Goal: Navigation & Orientation: Find specific page/section

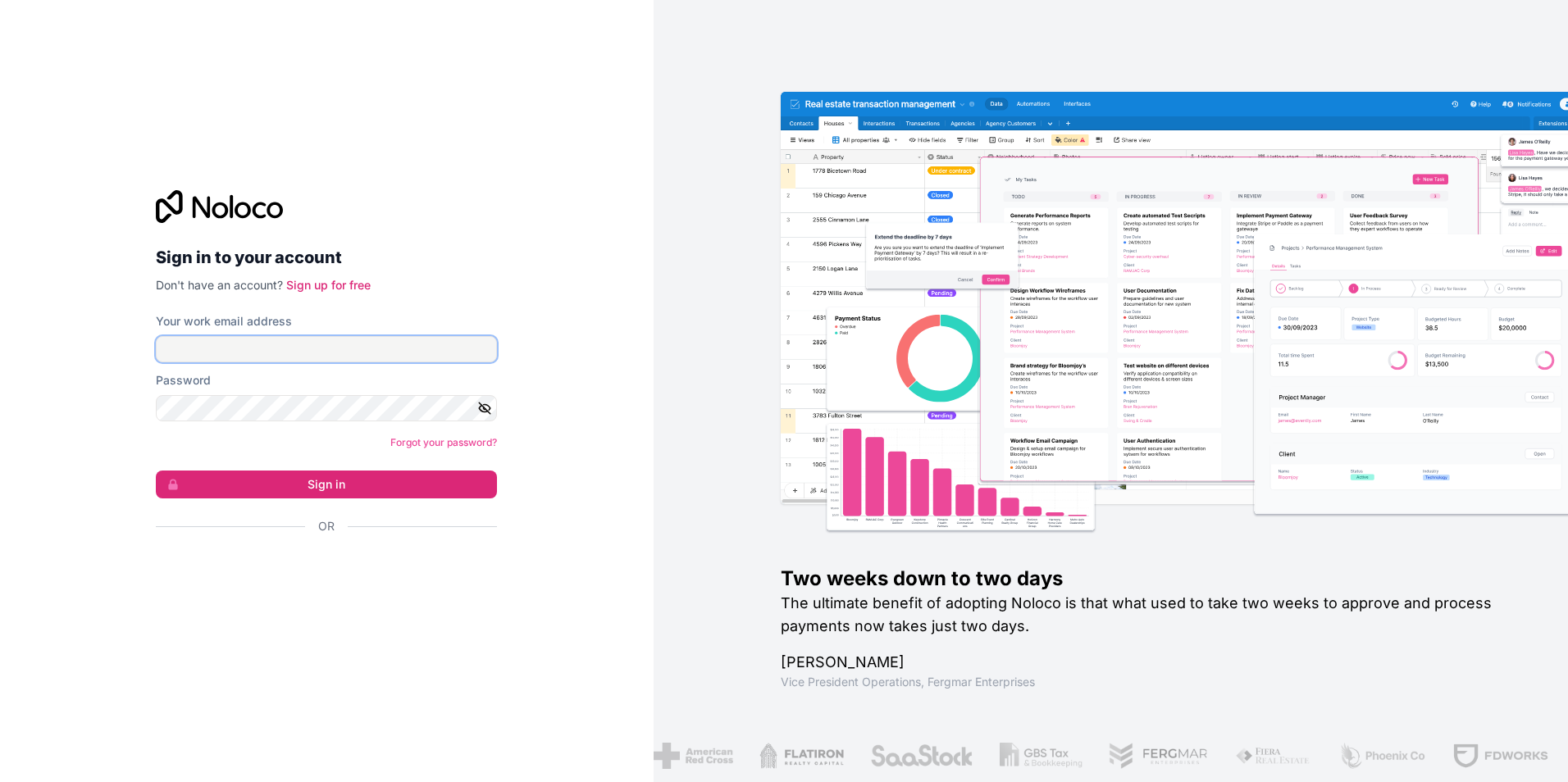
click at [249, 350] on input "Your work email address" at bounding box center [327, 349] width 341 height 26
type input "**********"
click at [487, 413] on icon "button" at bounding box center [484, 408] width 14 height 14
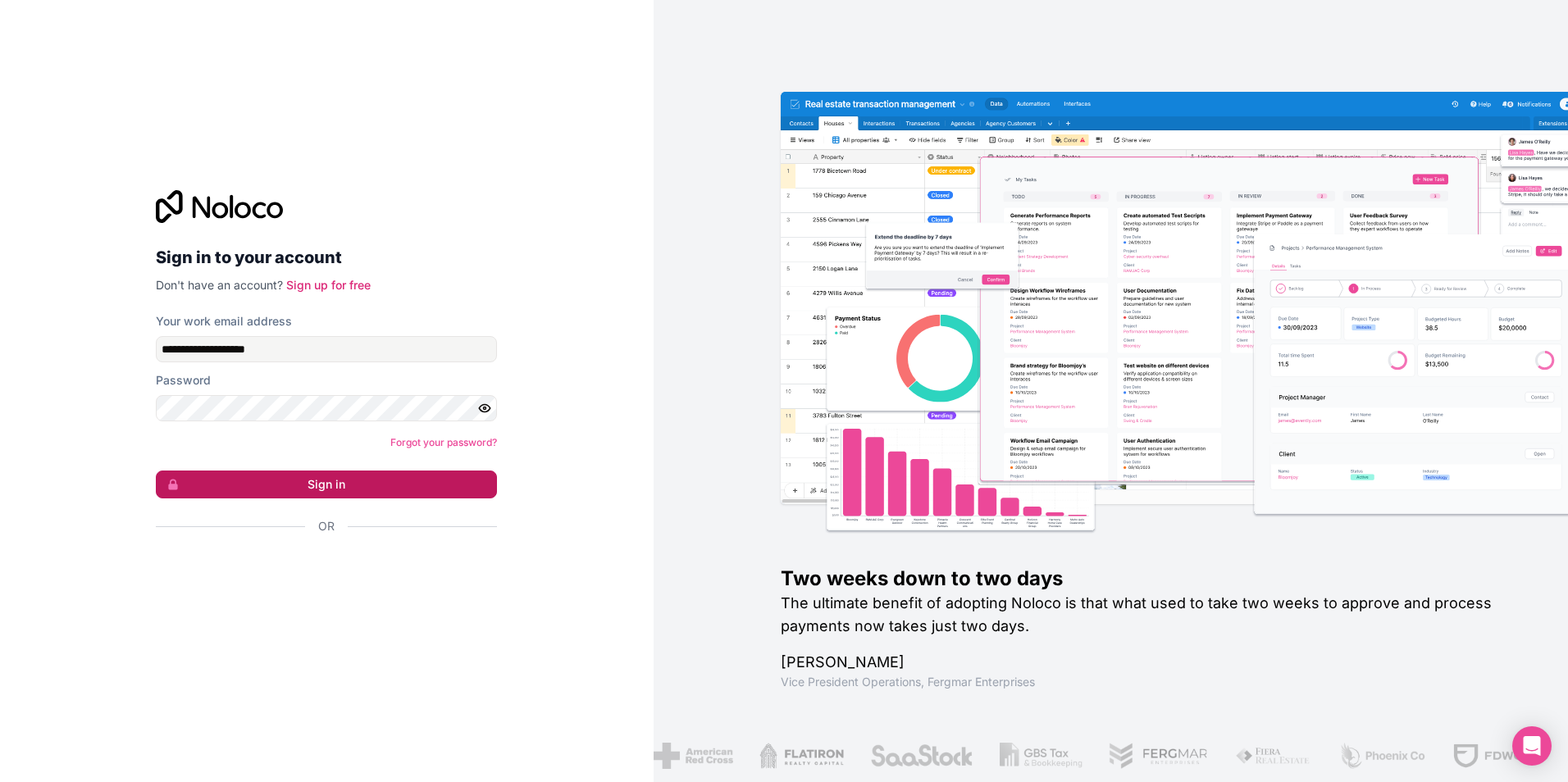
click at [305, 475] on button "Sign in" at bounding box center [327, 484] width 341 height 28
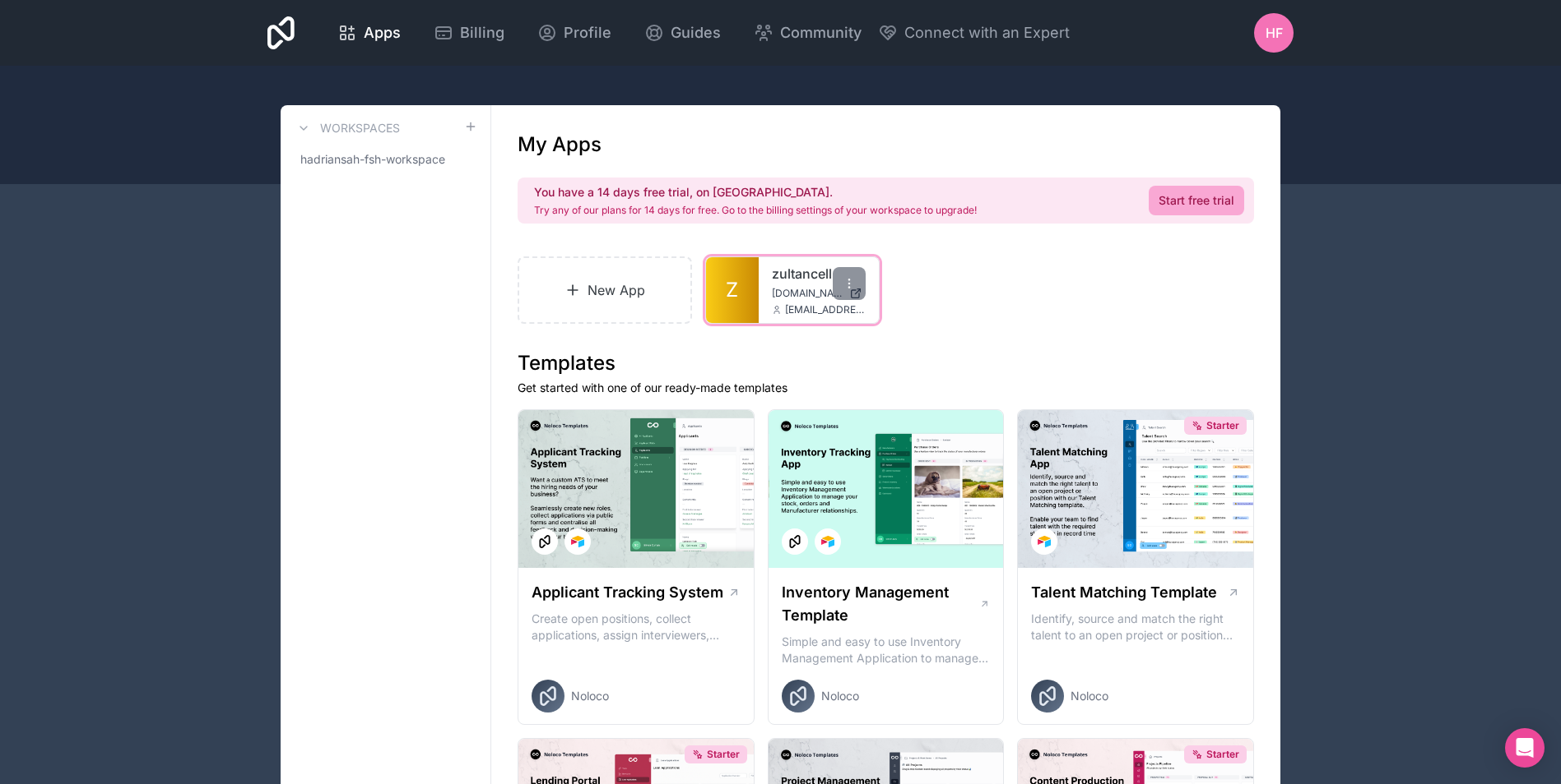
click at [763, 288] on div "zultancell [DOMAIN_NAME] [EMAIL_ADDRESS][DOMAIN_NAME]" at bounding box center [818, 290] width 120 height 65
click at [742, 290] on link "Z" at bounding box center [731, 290] width 53 height 65
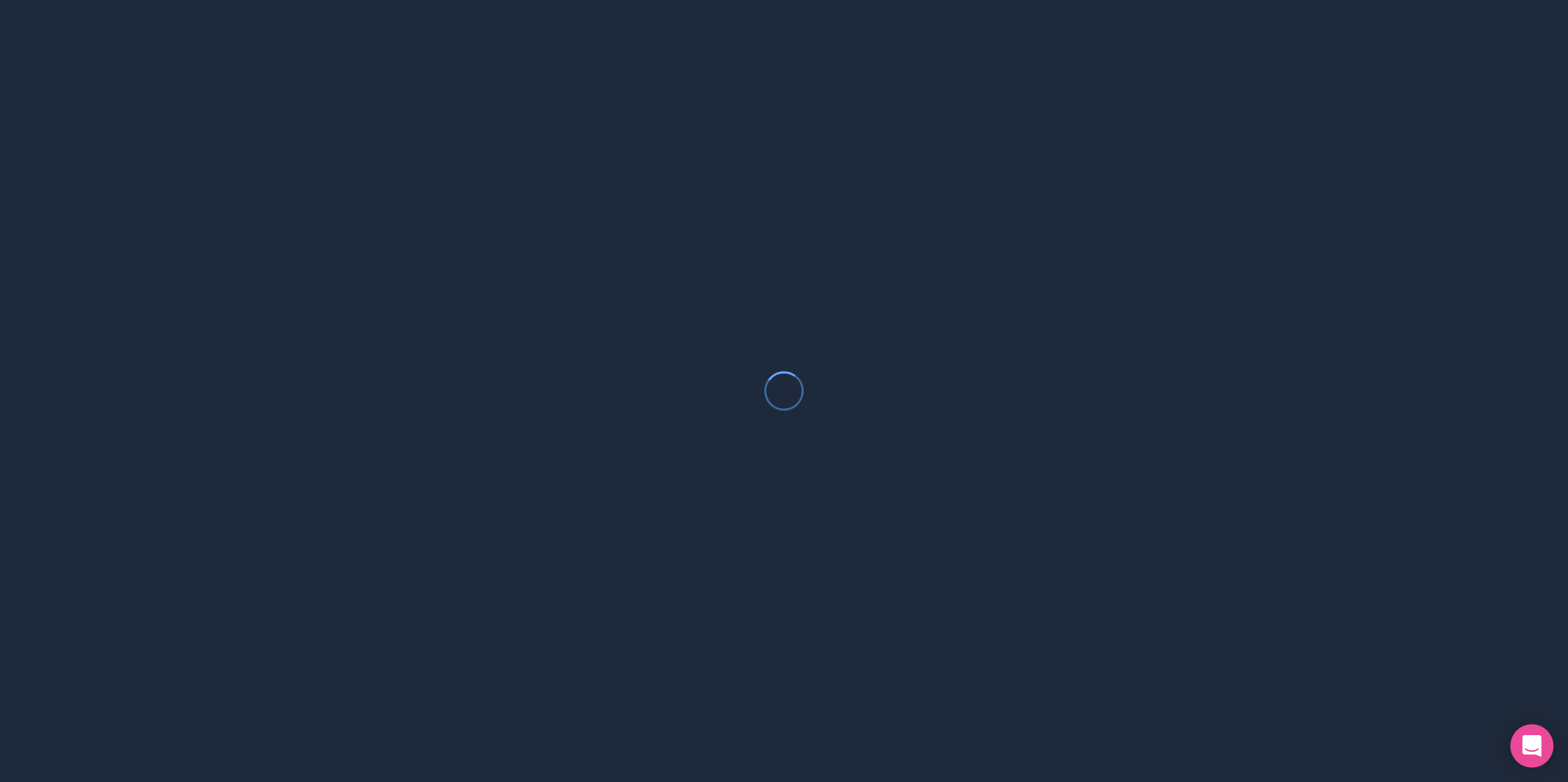
click at [1538, 735] on div "Open Intercom Messenger" at bounding box center [1533, 747] width 43 height 43
click at [1110, 459] on div at bounding box center [784, 391] width 1568 height 782
click at [1111, 307] on div at bounding box center [784, 391] width 1568 height 782
click at [741, 437] on div at bounding box center [784, 391] width 1568 height 782
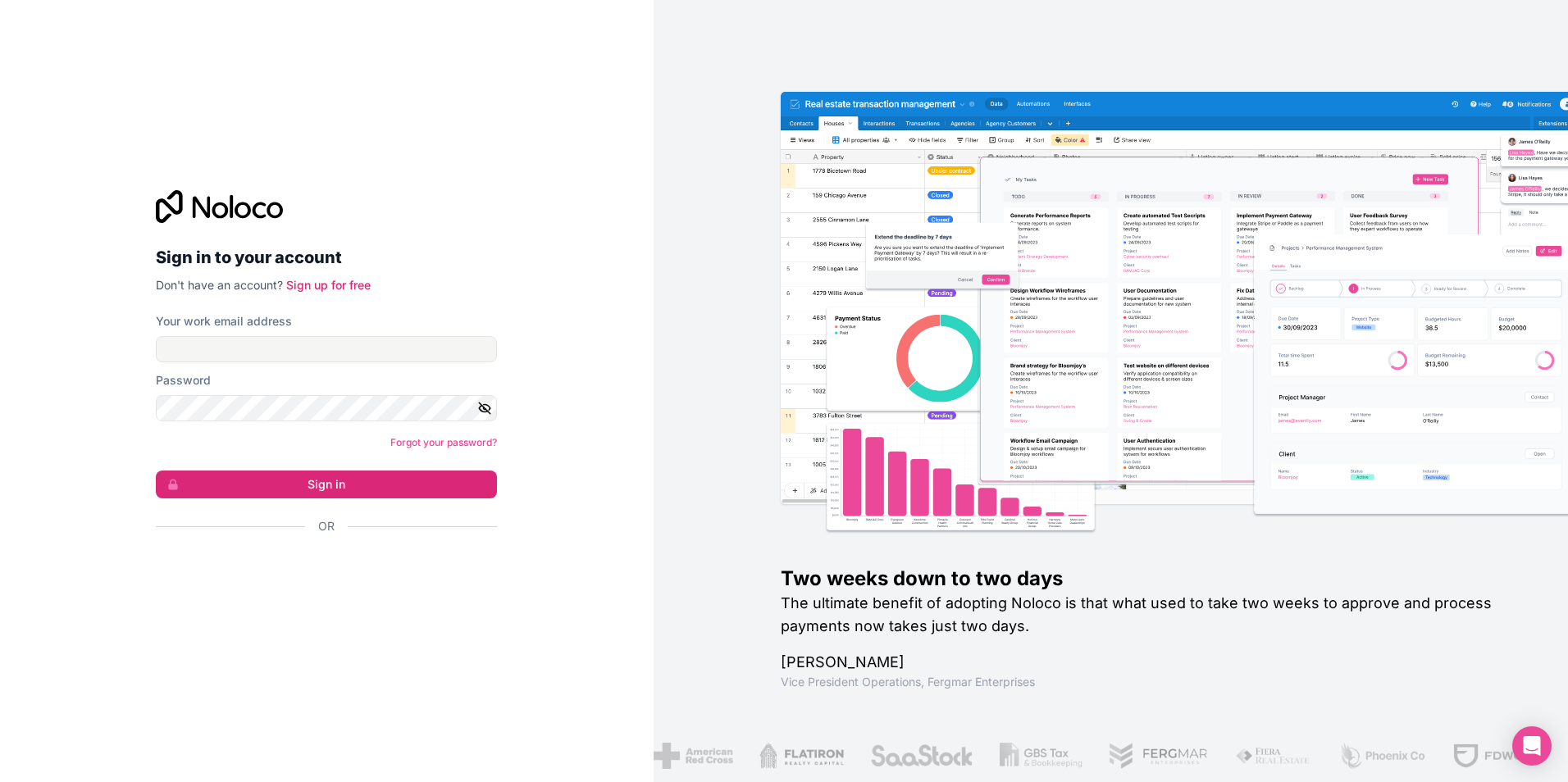
click at [63, 449] on div "Sign in to your account Don't have an account? Sign up for free Your work email…" at bounding box center [327, 391] width 654 height 782
click at [225, 361] on input "Your work email address" at bounding box center [327, 349] width 341 height 26
type input "**********"
click at [491, 412] on icon "button" at bounding box center [484, 408] width 14 height 14
click at [273, 488] on button "Sign in" at bounding box center [327, 484] width 341 height 28
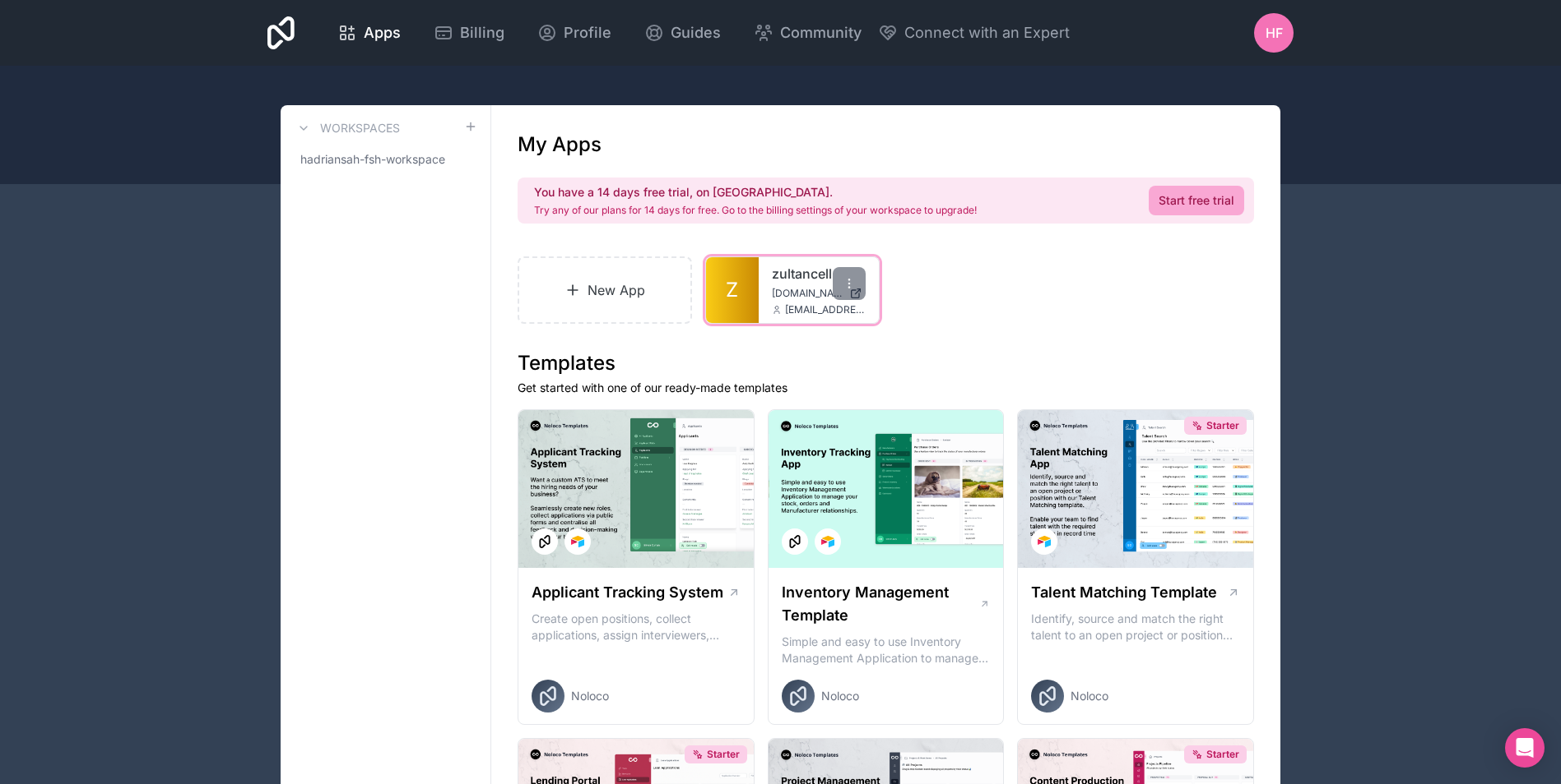
click at [780, 284] on div "zultancell [DOMAIN_NAME] [EMAIL_ADDRESS][DOMAIN_NAME]" at bounding box center [818, 290] width 120 height 65
click at [731, 294] on span "Z" at bounding box center [731, 289] width 12 height 26
